Goal: Task Accomplishment & Management: Complete application form

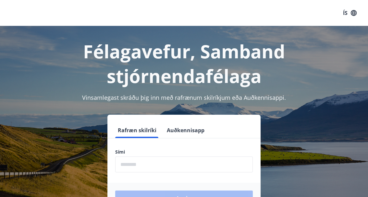
click at [352, 12] on icon "button" at bounding box center [354, 13] width 6 height 6
click at [189, 162] on input "phone" at bounding box center [183, 165] width 137 height 16
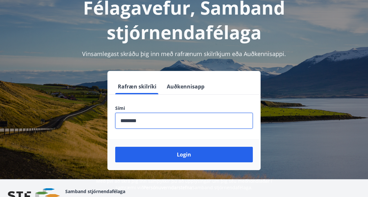
scroll to position [51, 0]
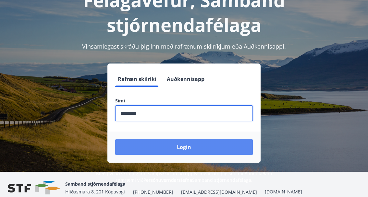
type input "********"
click at [201, 149] on button "Login" at bounding box center [183, 147] width 137 height 16
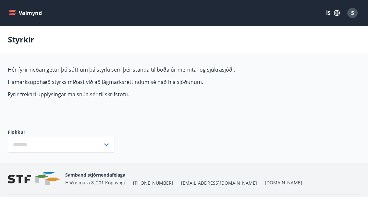
type input "***"
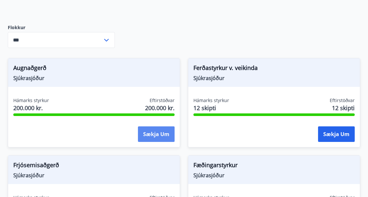
scroll to position [101, 0]
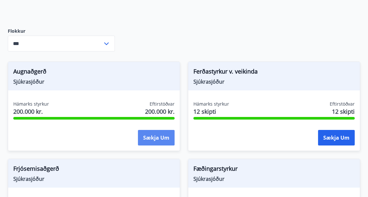
click at [157, 136] on button "Sækja um" at bounding box center [156, 138] width 37 height 16
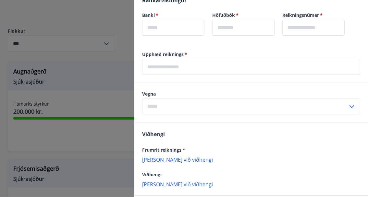
scroll to position [198, 0]
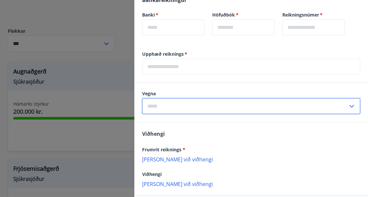
click at [175, 106] on input "text" at bounding box center [245, 106] width 206 height 16
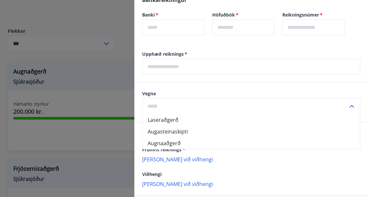
click at [173, 119] on li "Laseraðgerð" at bounding box center [250, 120] width 217 height 12
type input "**********"
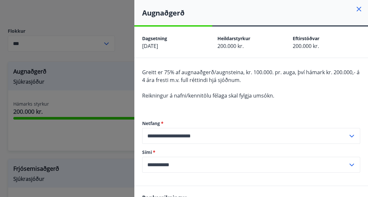
scroll to position [0, 0]
click at [357, 9] on icon at bounding box center [359, 9] width 8 height 8
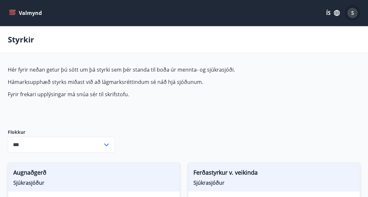
click at [351, 12] on span "S" at bounding box center [352, 12] width 3 height 7
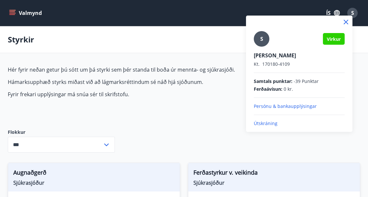
click at [282, 108] on p "Persónu & bankaupplýsingar" at bounding box center [299, 106] width 91 height 6
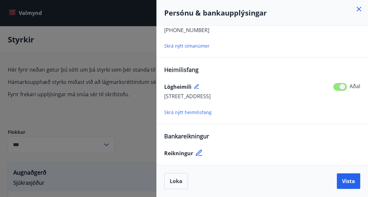
scroll to position [100, 0]
click at [197, 150] on icon at bounding box center [200, 154] width 8 height 8
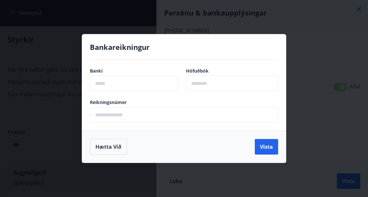
click at [147, 84] on input "text" at bounding box center [134, 84] width 88 height 16
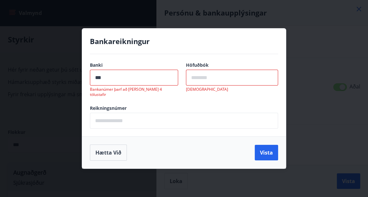
click at [96, 78] on input "***" at bounding box center [134, 78] width 88 height 16
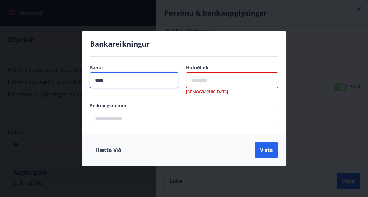
type input "****"
click at [198, 81] on input "text" at bounding box center [232, 80] width 92 height 16
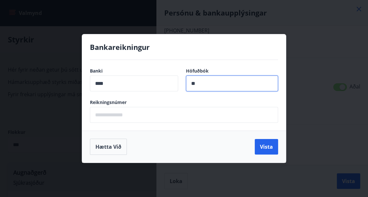
type input "**"
click at [189, 116] on input "text" at bounding box center [184, 115] width 188 height 16
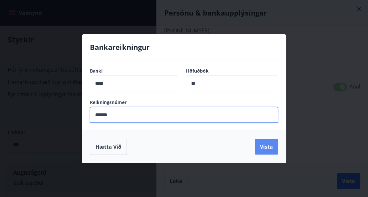
type input "******"
click at [268, 148] on button "Vista" at bounding box center [266, 147] width 23 height 16
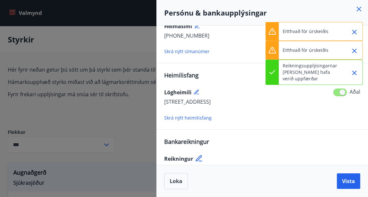
scroll to position [93, 0]
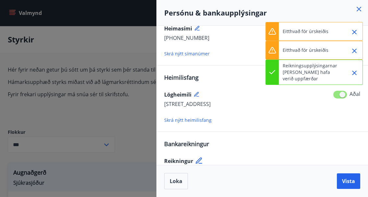
click at [320, 49] on p "Eitthvað fór úrskeiðis" at bounding box center [305, 50] width 46 height 6
click at [355, 49] on icon "Close" at bounding box center [354, 51] width 5 height 5
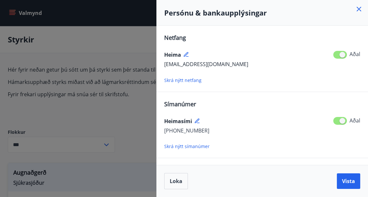
scroll to position [0, 0]
click at [351, 182] on span "Vista" at bounding box center [348, 181] width 13 height 7
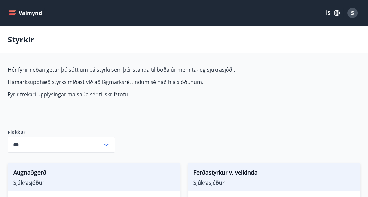
click at [13, 11] on icon "menu" at bounding box center [12, 13] width 6 height 6
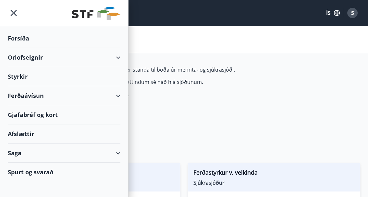
click at [23, 169] on div "Spurt og svarað" at bounding box center [64, 172] width 113 height 19
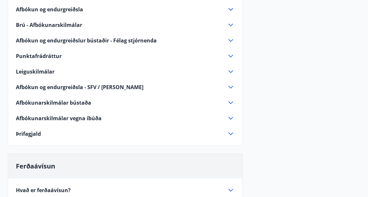
scroll to position [152, 0]
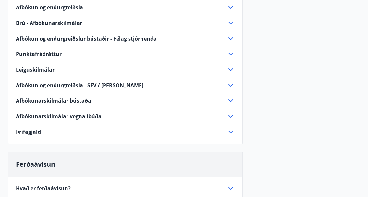
click at [141, 125] on div "Afbókun og endurgreiðsla Við afbókun endurgreiðist 80% ef afbókað er með tveggj…" at bounding box center [125, 66] width 234 height 140
click at [141, 134] on div "Þrifagjald" at bounding box center [121, 131] width 211 height 7
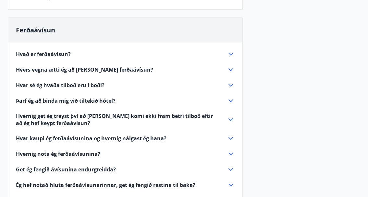
scroll to position [324, 0]
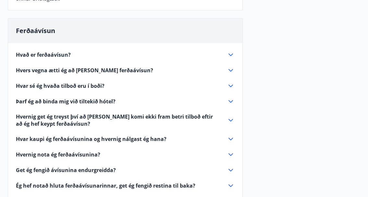
click at [115, 98] on div "Þarf ég að binda mig við tiltekið hótel?" at bounding box center [121, 101] width 211 height 7
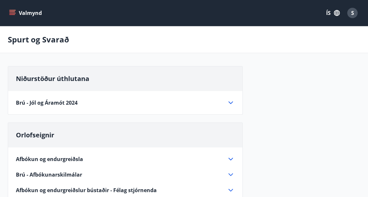
scroll to position [0, 0]
click at [352, 11] on span "S" at bounding box center [352, 12] width 3 height 7
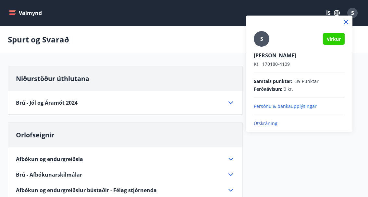
click at [11, 11] on div at bounding box center [184, 98] width 368 height 197
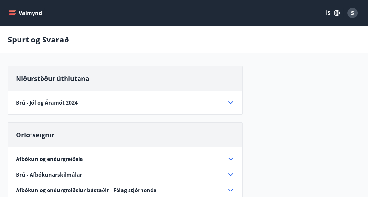
click at [11, 11] on icon "menu" at bounding box center [12, 11] width 6 height 1
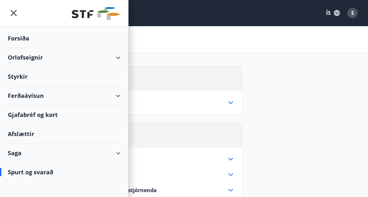
click at [42, 174] on div "Spurt og svarað" at bounding box center [64, 172] width 113 height 19
click at [41, 168] on div "Spurt og svarað" at bounding box center [64, 172] width 113 height 19
click at [42, 171] on div "Spurt og svarað" at bounding box center [64, 172] width 113 height 19
click at [17, 170] on div "Spurt og svarað" at bounding box center [64, 172] width 113 height 19
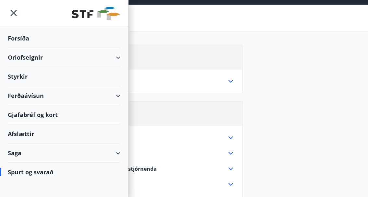
click at [17, 151] on div "Saga" at bounding box center [64, 153] width 113 height 19
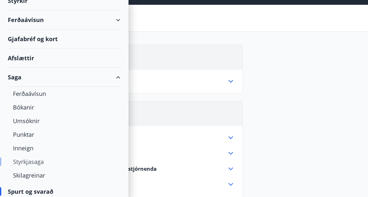
scroll to position [76, 0]
click at [25, 171] on div "Skilagreinar" at bounding box center [64, 176] width 102 height 14
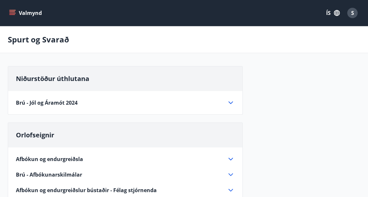
click at [12, 11] on icon "menu" at bounding box center [12, 10] width 7 height 1
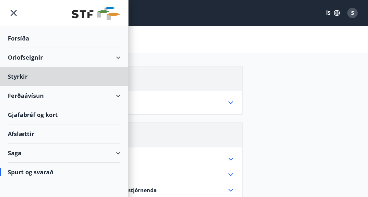
click at [24, 39] on div "Forsíða" at bounding box center [64, 38] width 113 height 19
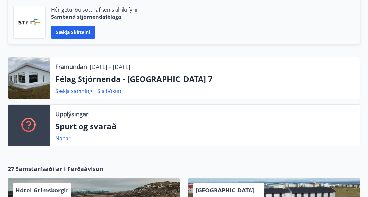
scroll to position [199, 0]
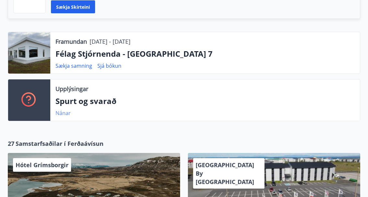
click at [65, 112] on link "Nánar" at bounding box center [62, 113] width 15 height 7
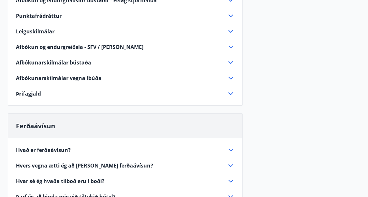
scroll to position [190, 0]
